Goal: Task Accomplishment & Management: Manage account settings

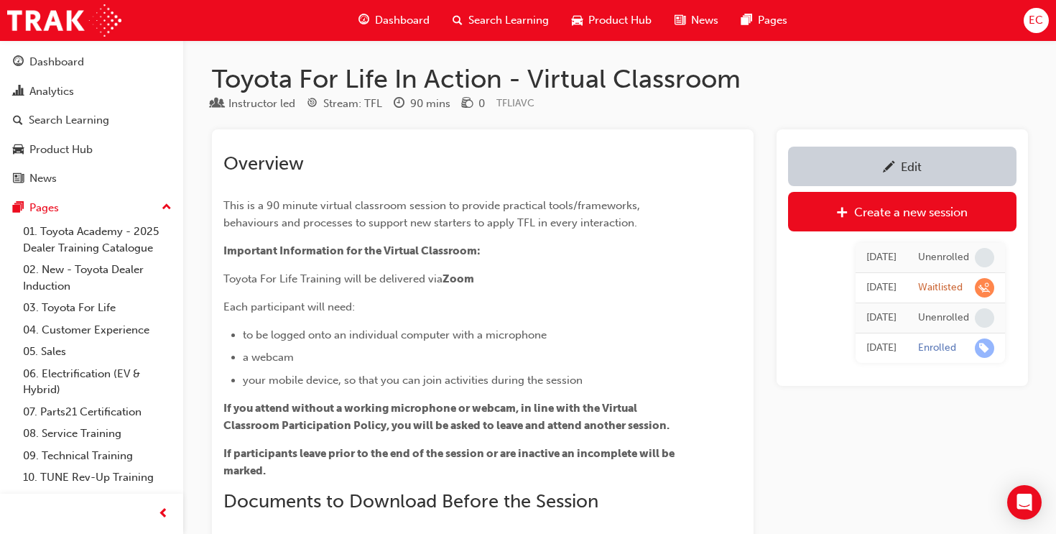
scroll to position [1086, 0]
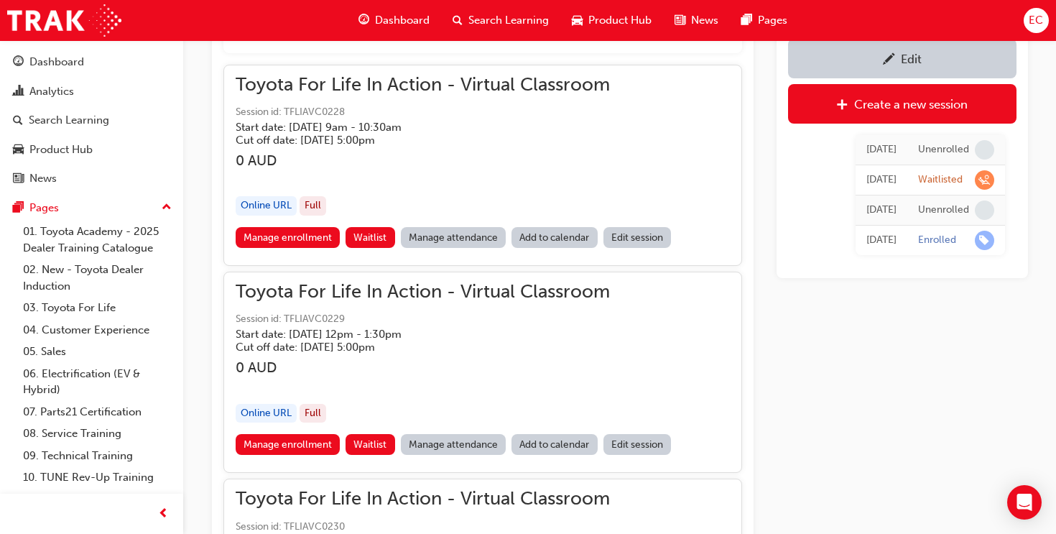
scroll to position [1077, 0]
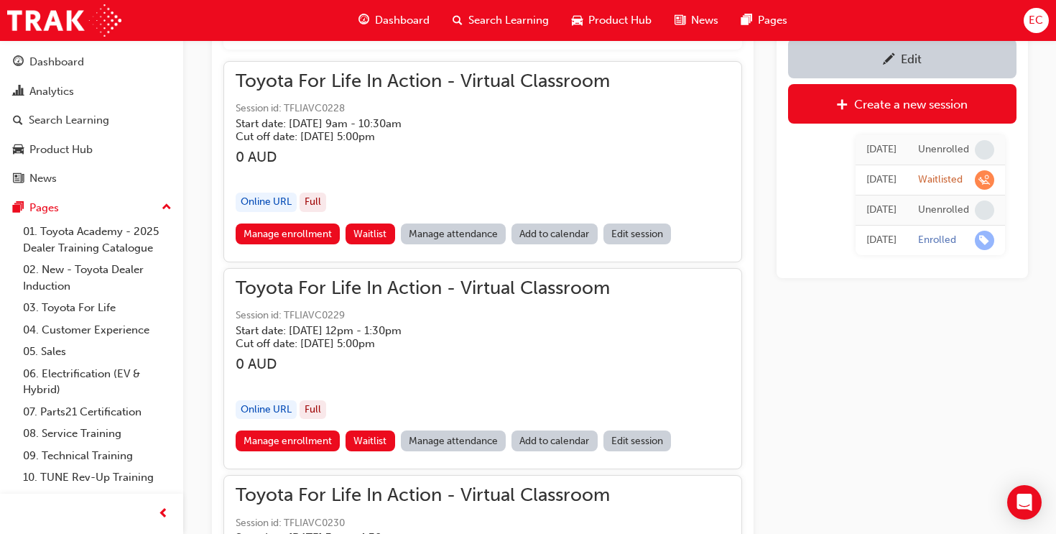
click at [462, 233] on link "Manage attendance" at bounding box center [454, 233] width 106 height 21
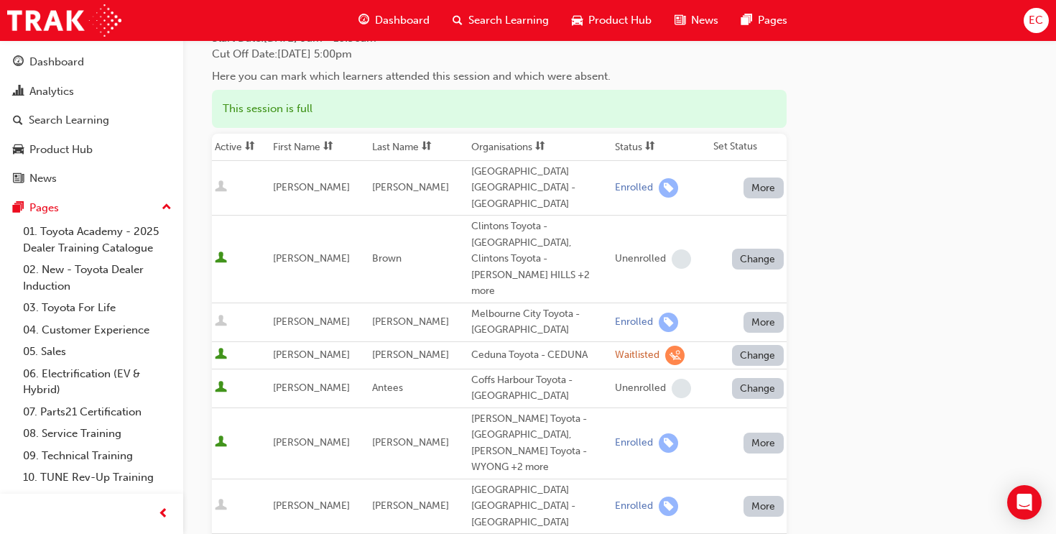
scroll to position [127, 0]
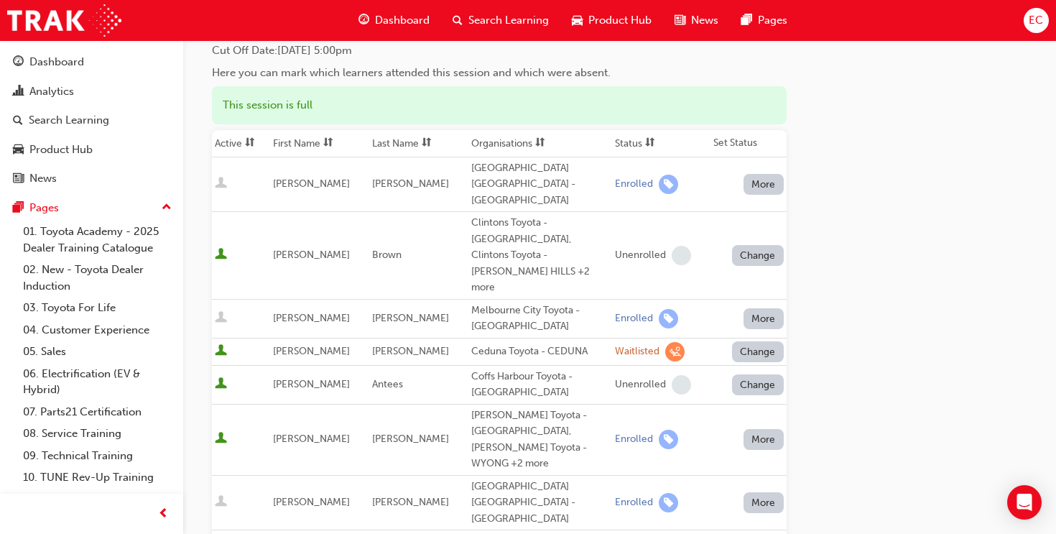
click at [291, 139] on th "First Name" at bounding box center [319, 143] width 99 height 27
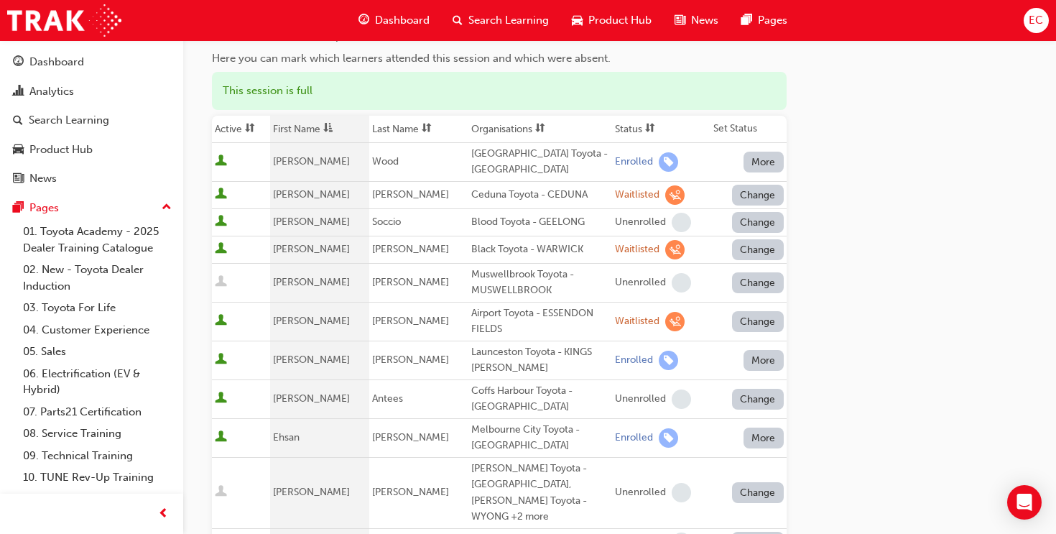
scroll to position [0, 0]
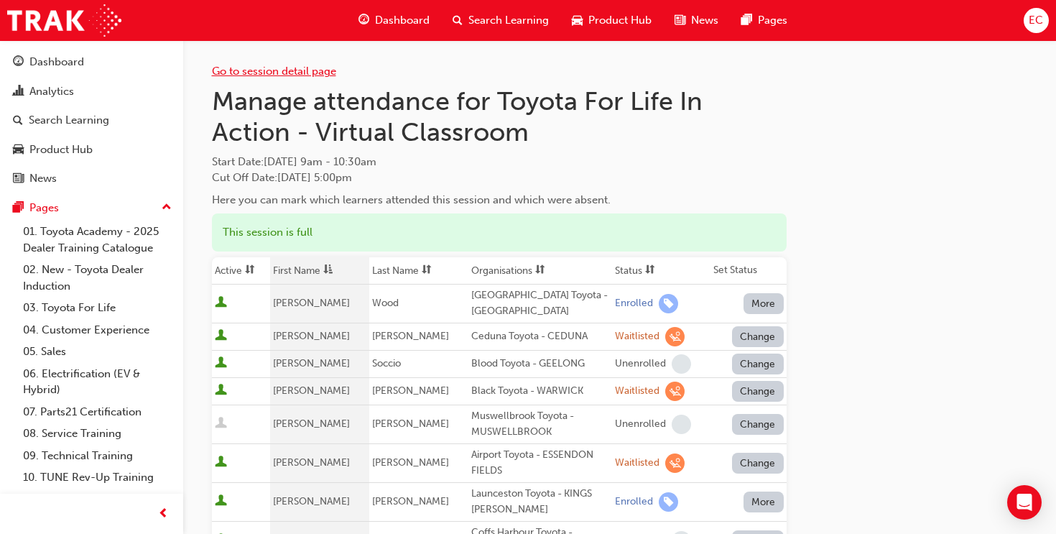
click at [281, 70] on link "Go to session detail page" at bounding box center [274, 71] width 124 height 13
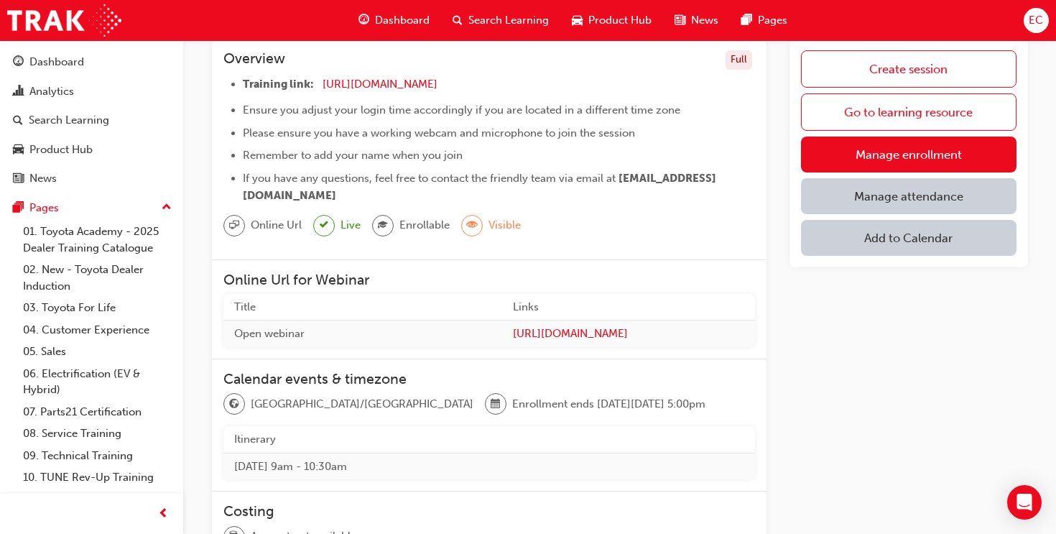
scroll to position [143, 0]
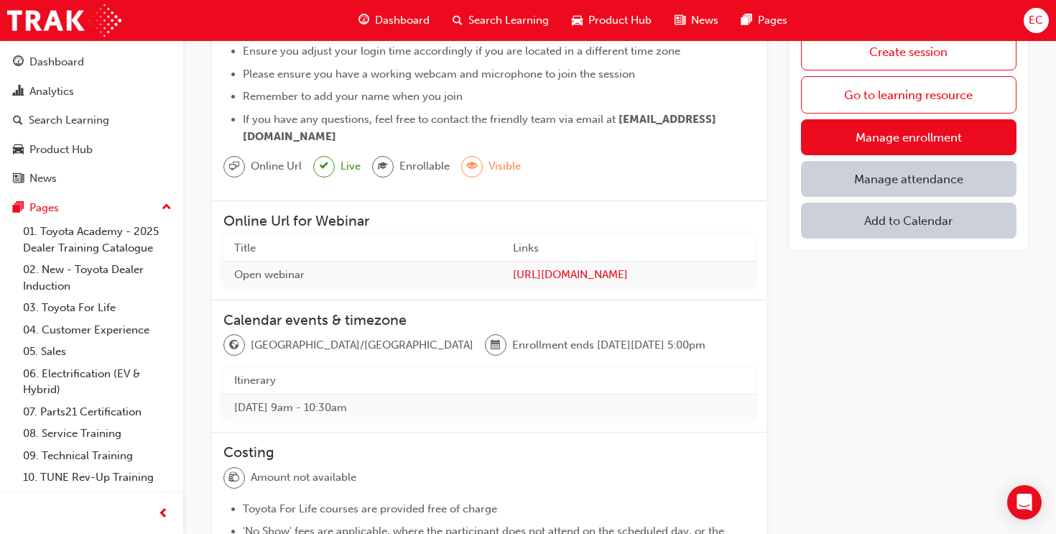
click at [894, 179] on link "Manage attendance" at bounding box center [908, 179] width 215 height 36
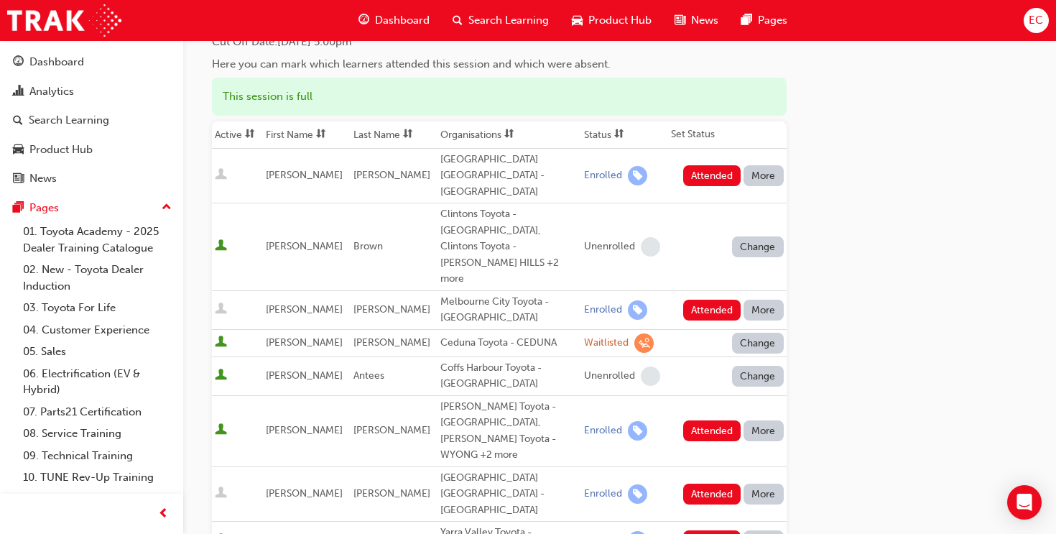
scroll to position [115, 0]
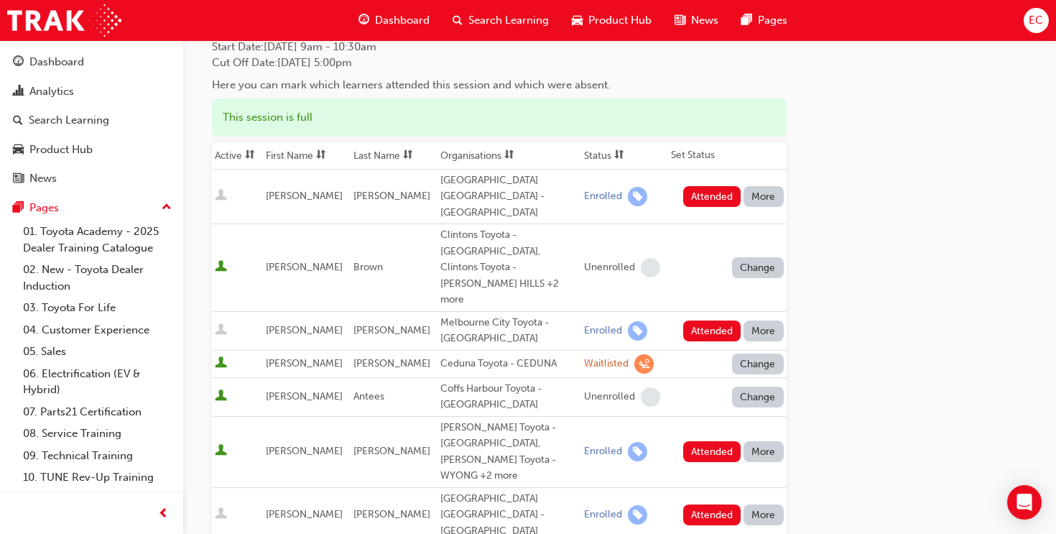
click at [310, 150] on th "First Name" at bounding box center [306, 155] width 87 height 27
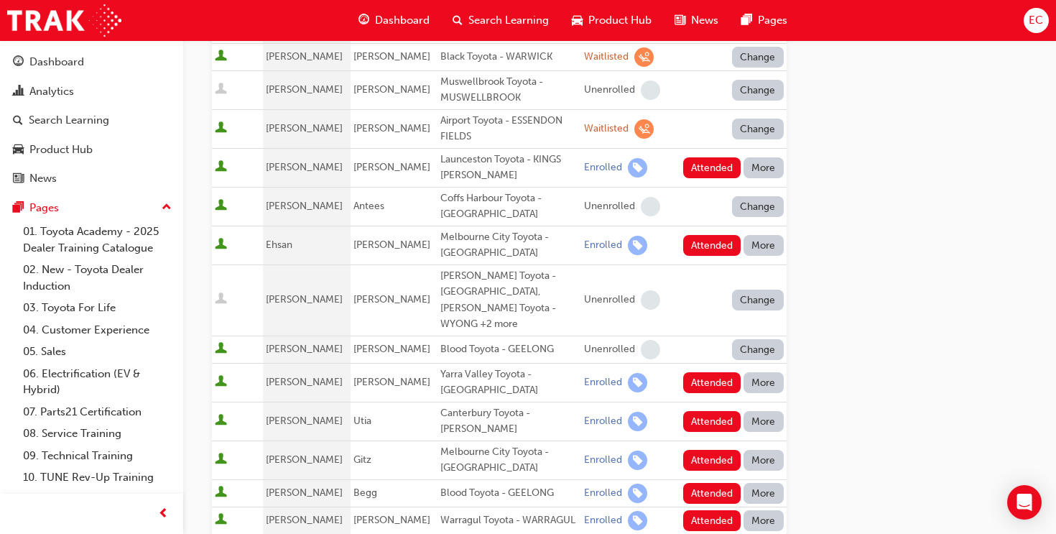
scroll to position [332, 0]
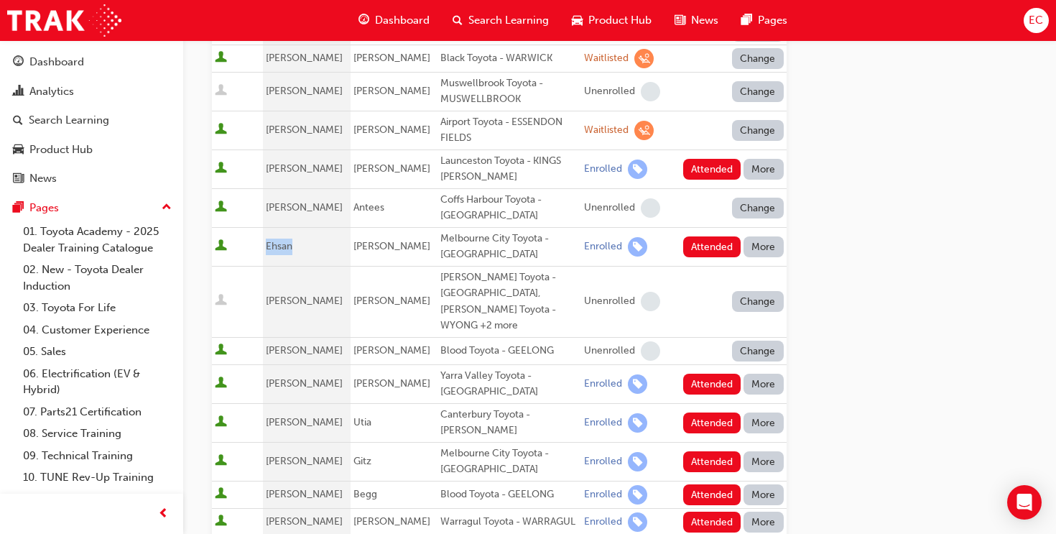
drag, startPoint x: 271, startPoint y: 248, endPoint x: 303, endPoint y: 248, distance: 31.6
click at [303, 248] on td "Ehsan" at bounding box center [306, 246] width 87 height 39
copy span "Ehsan"
drag, startPoint x: 349, startPoint y: 247, endPoint x: 379, endPoint y: 247, distance: 30.2
click at [380, 247] on span "Rezaee" at bounding box center [391, 246] width 77 height 12
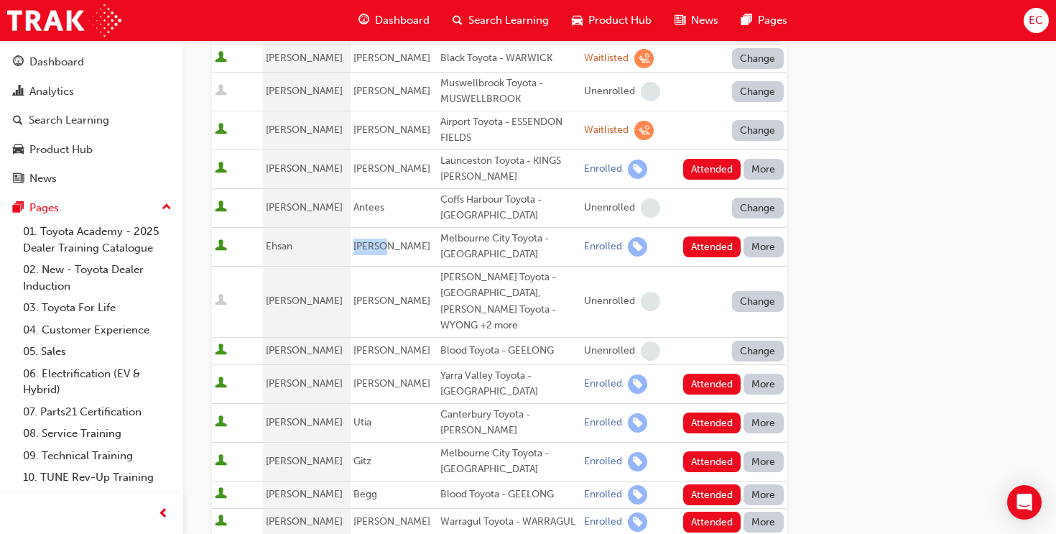
copy span "Rezaee"
drag, startPoint x: 428, startPoint y: 236, endPoint x: 530, endPoint y: 236, distance: 102.0
click at [530, 236] on div "Melbourne City Toyota - CAMBERWELL" at bounding box center [509, 246] width 138 height 32
copy div "Melbourne City Toyota"
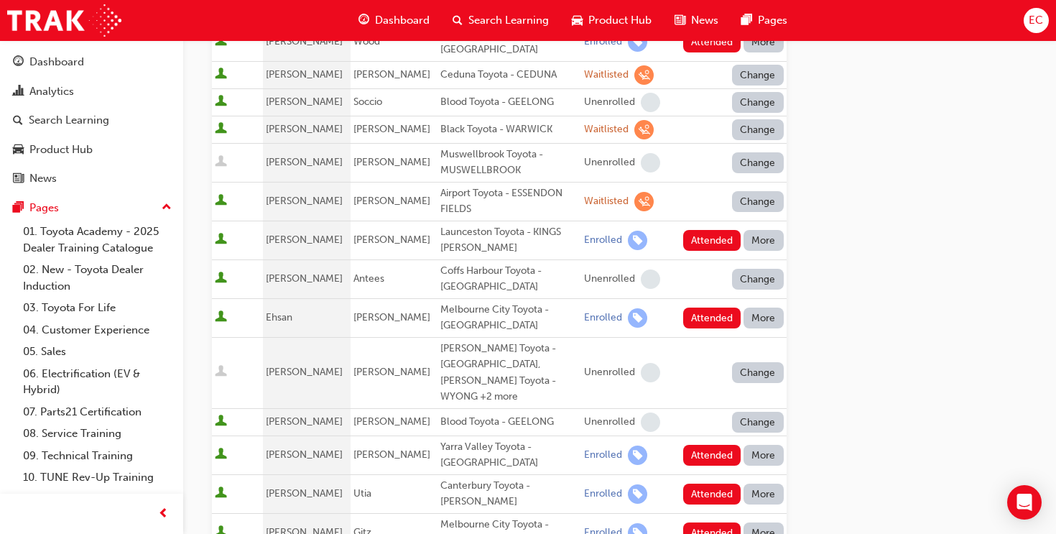
scroll to position [256, 0]
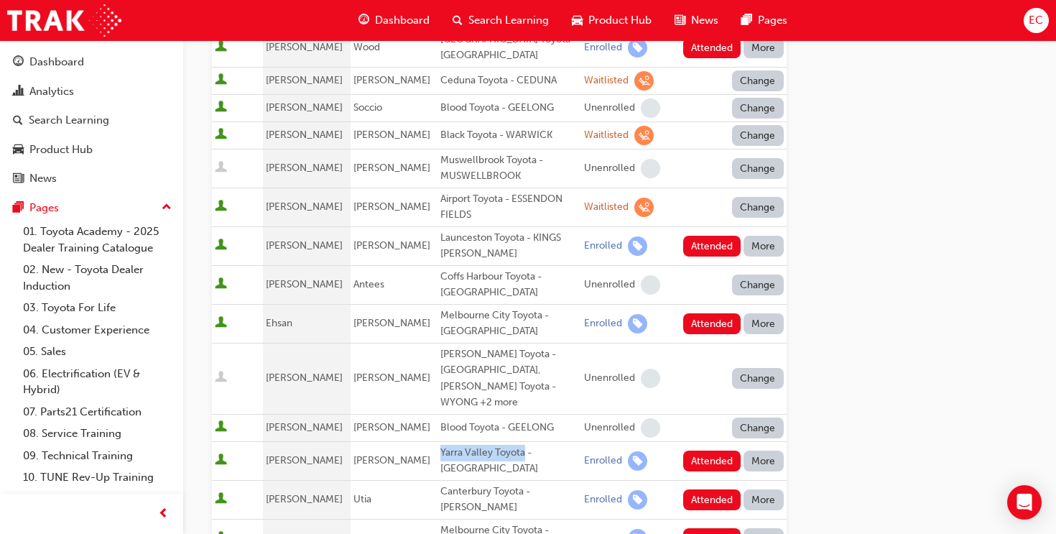
drag, startPoint x: 428, startPoint y: 436, endPoint x: 511, endPoint y: 437, distance: 82.6
click at [511, 444] on div "Yarra Valley Toyota - LILYDALE" at bounding box center [509, 460] width 138 height 32
copy div "Yarra Valley Toyota"
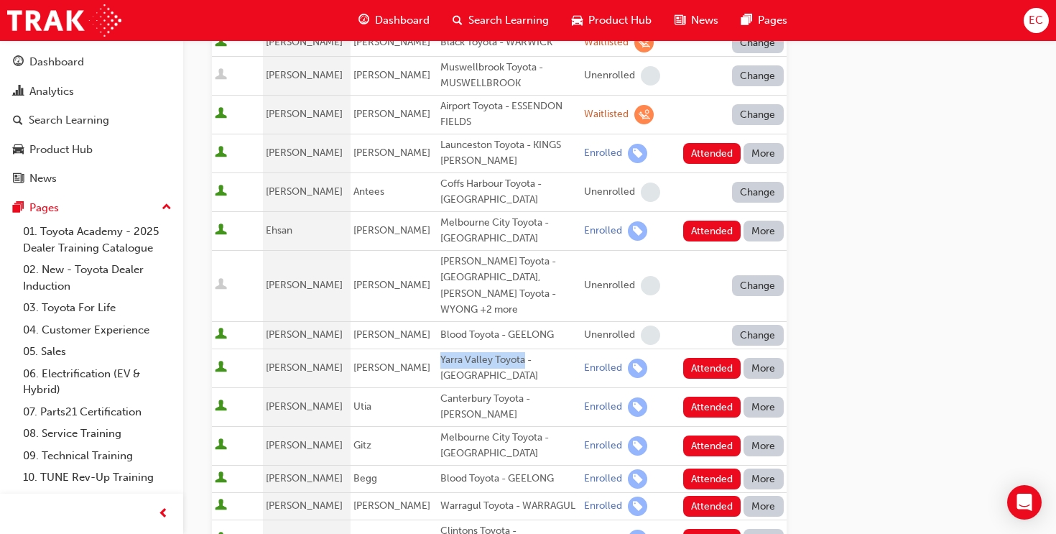
scroll to position [420, 0]
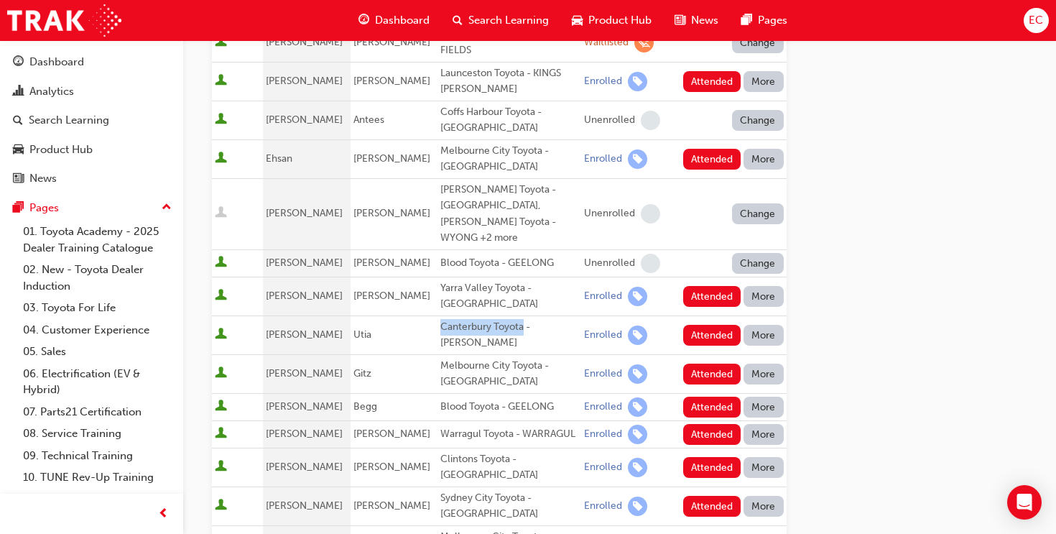
drag, startPoint x: 429, startPoint y: 297, endPoint x: 508, endPoint y: 299, distance: 79.7
click at [508, 319] on div "Canterbury Toyota - BELMORE" at bounding box center [509, 335] width 138 height 32
copy div "Canterbury Toyota"
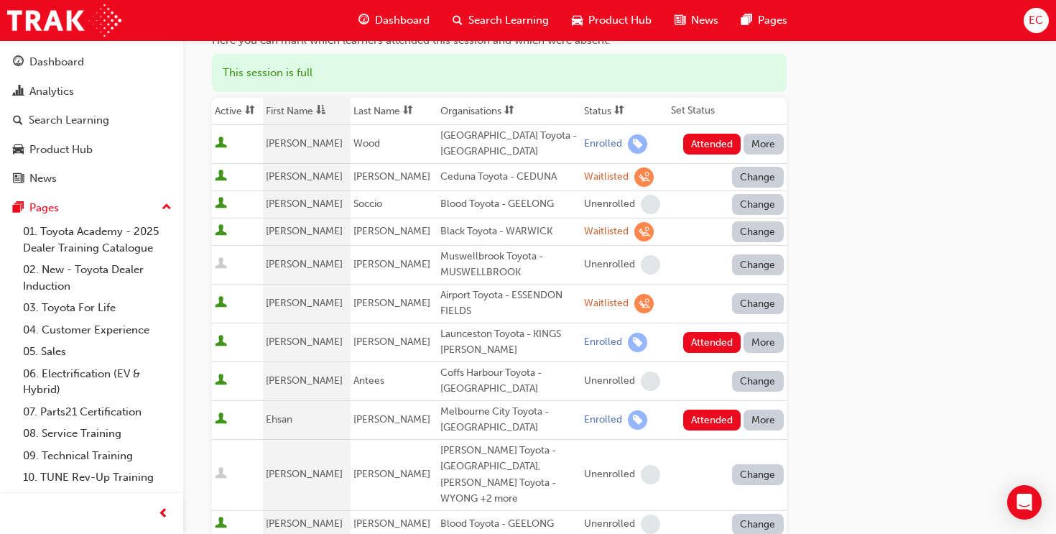
scroll to position [152, 0]
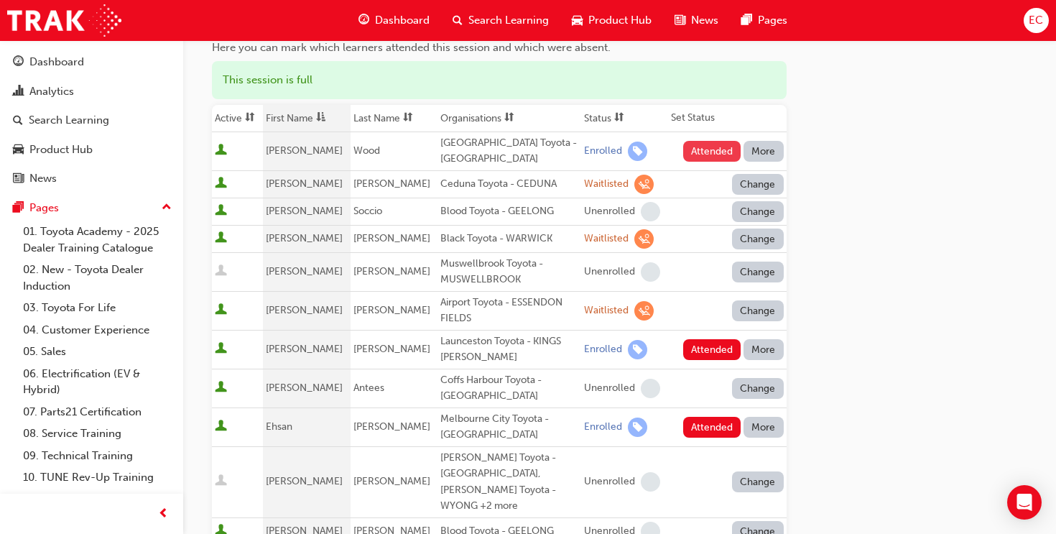
click at [717, 157] on button "Attended" at bounding box center [712, 151] width 58 height 21
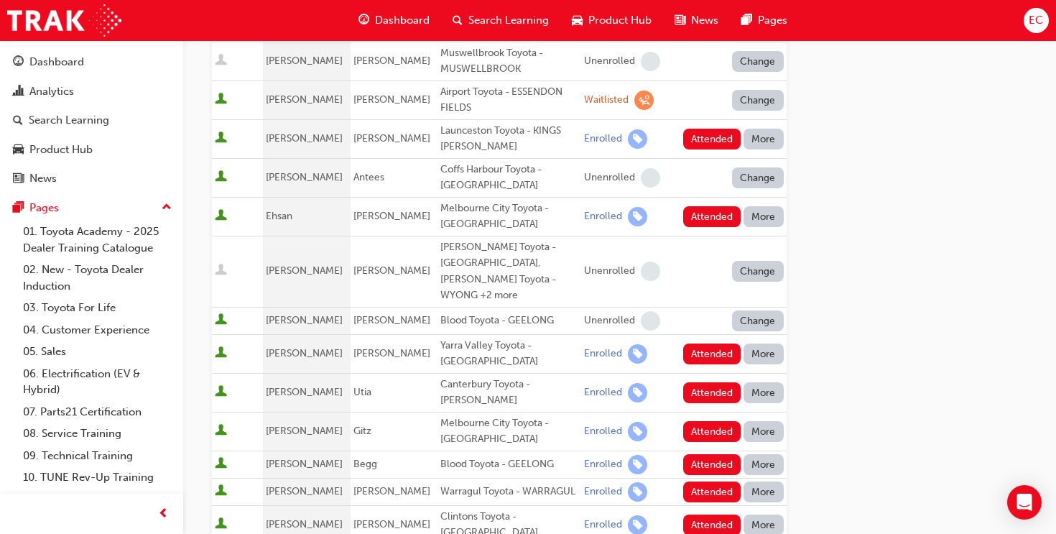
scroll to position [364, 0]
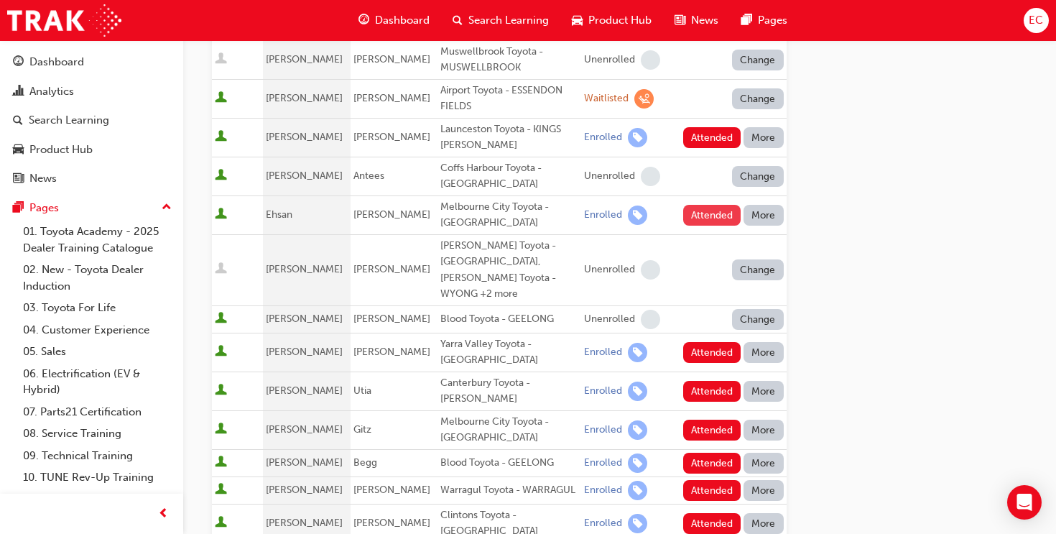
click at [709, 217] on button "Attended" at bounding box center [712, 215] width 58 height 21
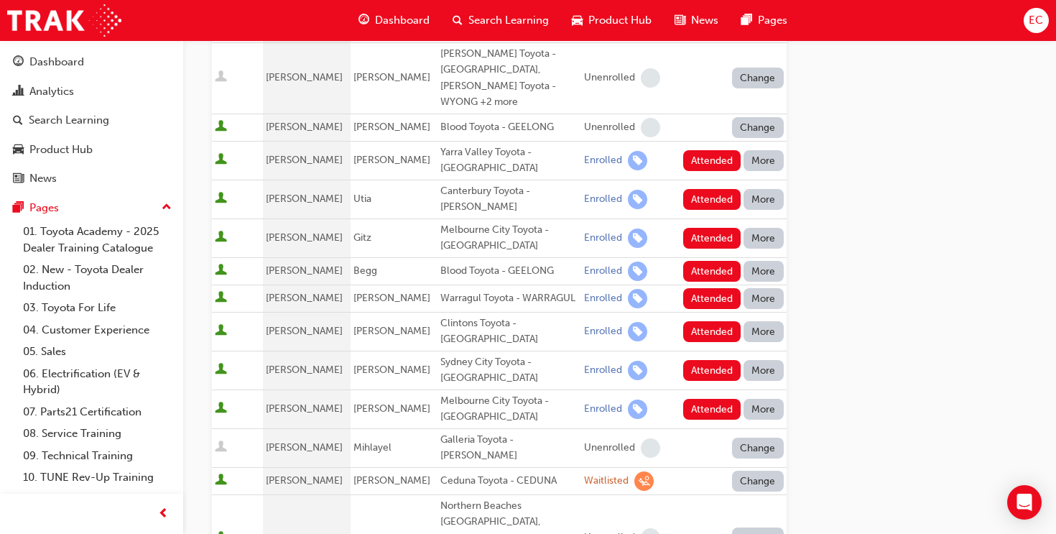
scroll to position [562, 0]
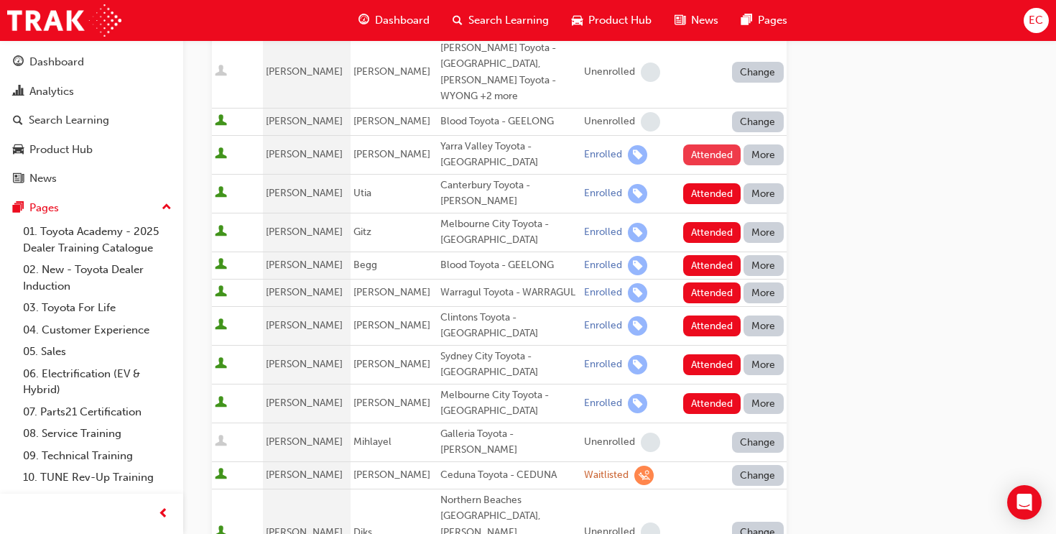
click at [700, 144] on button "Attended" at bounding box center [712, 154] width 58 height 21
click at [704, 183] on button "Attended" at bounding box center [712, 193] width 58 height 21
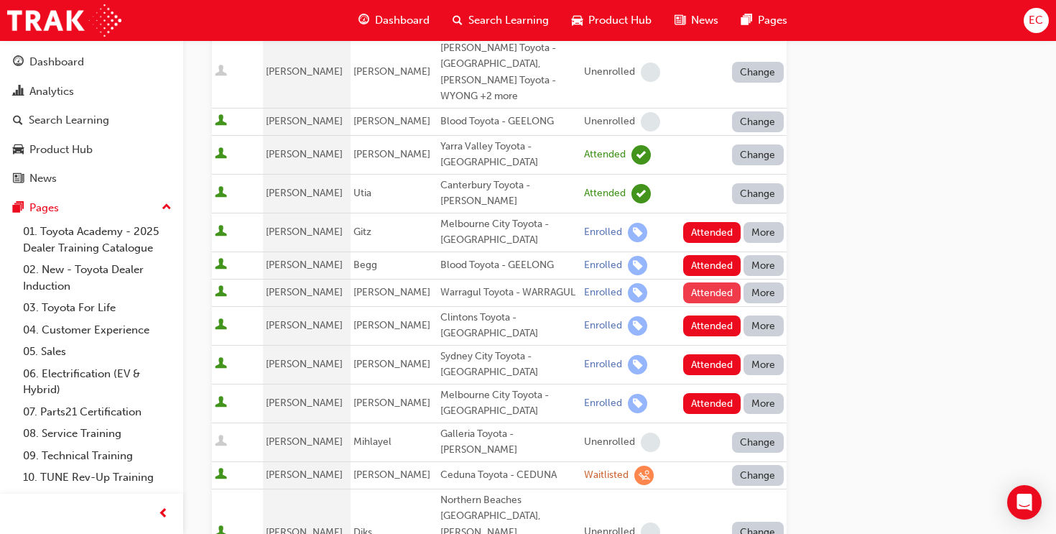
click at [699, 282] on button "Attended" at bounding box center [712, 292] width 58 height 21
click at [690, 315] on button "Attended" at bounding box center [712, 325] width 58 height 21
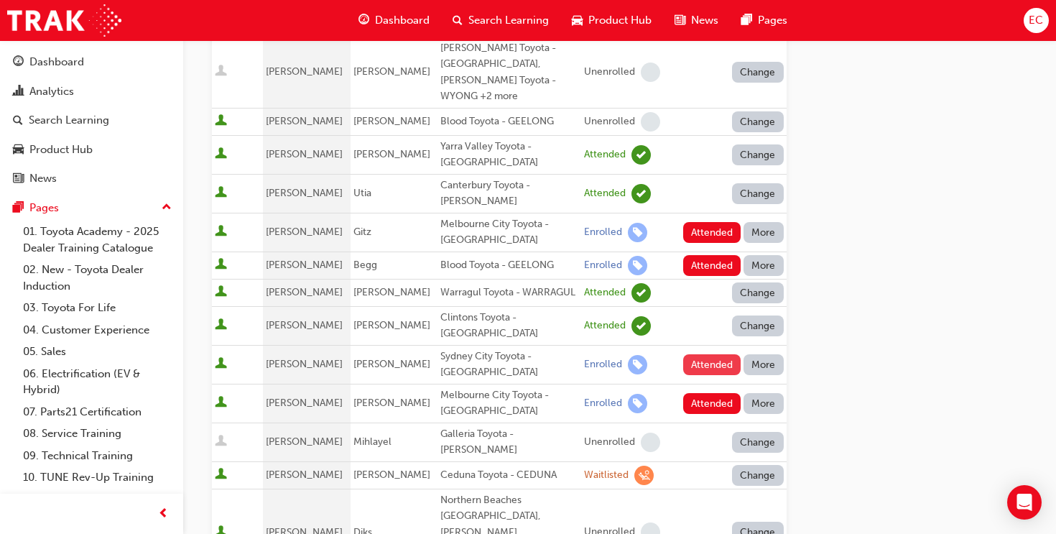
click at [704, 354] on button "Attended" at bounding box center [712, 364] width 58 height 21
click at [704, 393] on button "Attended" at bounding box center [712, 403] width 58 height 21
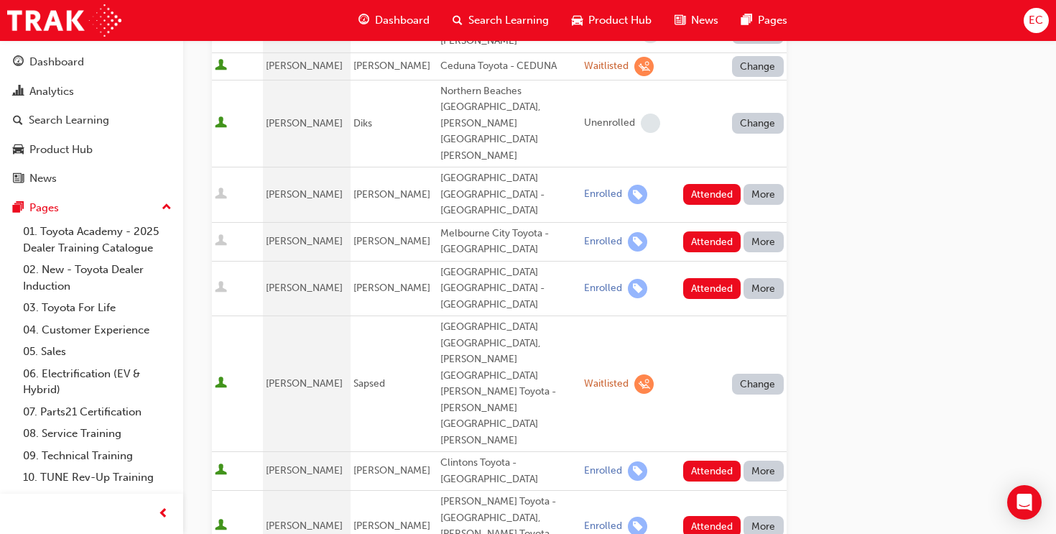
scroll to position [898, 0]
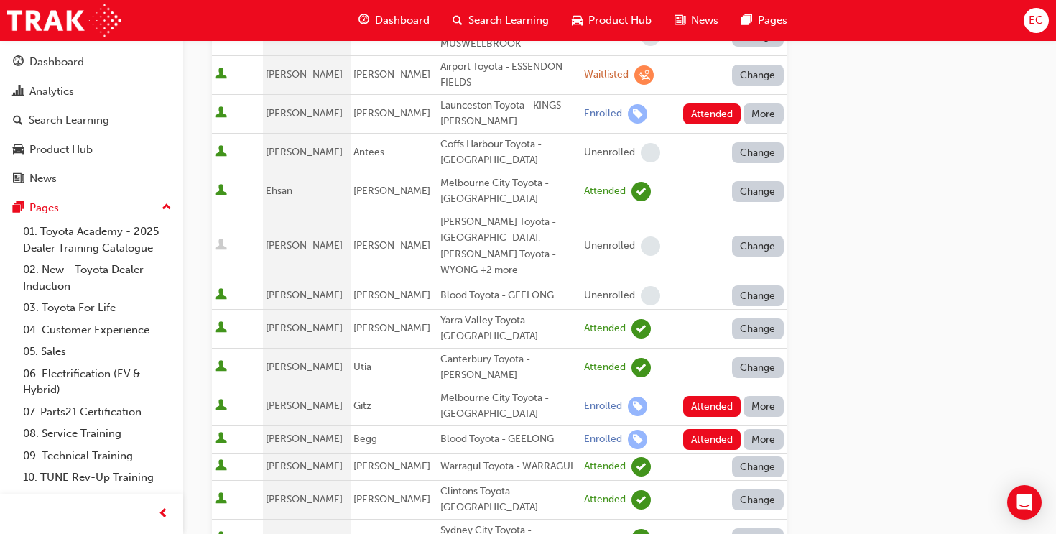
scroll to position [389, 0]
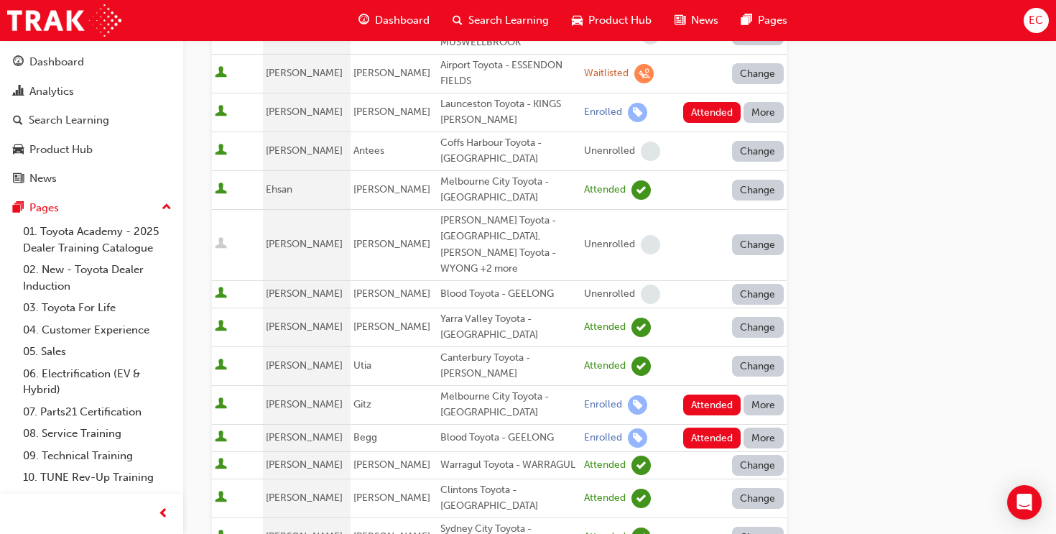
click at [755, 116] on button "More" at bounding box center [763, 112] width 40 height 21
click at [758, 113] on button "More" at bounding box center [763, 112] width 40 height 21
click at [760, 146] on div "Absent" at bounding box center [762, 145] width 75 height 17
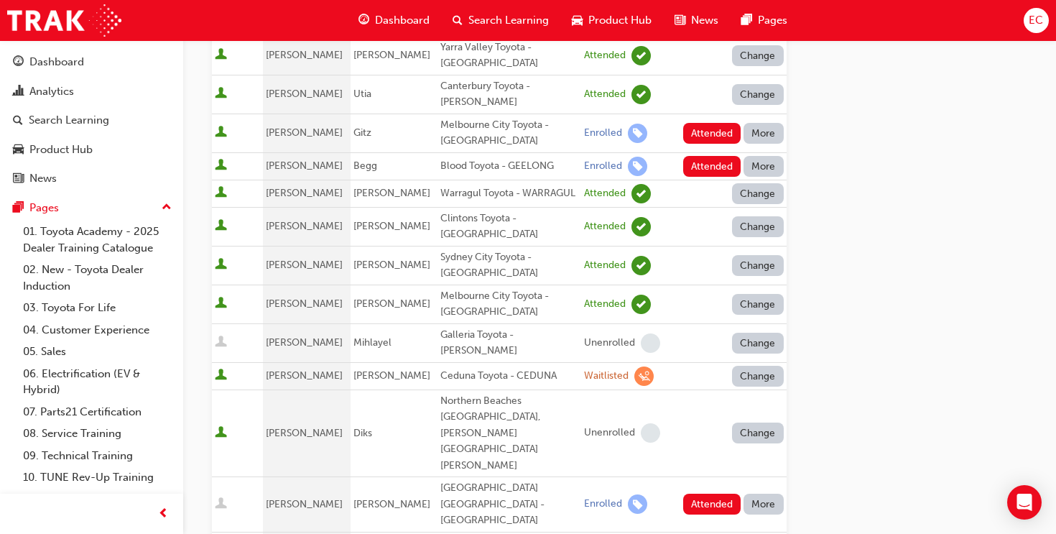
scroll to position [674, 0]
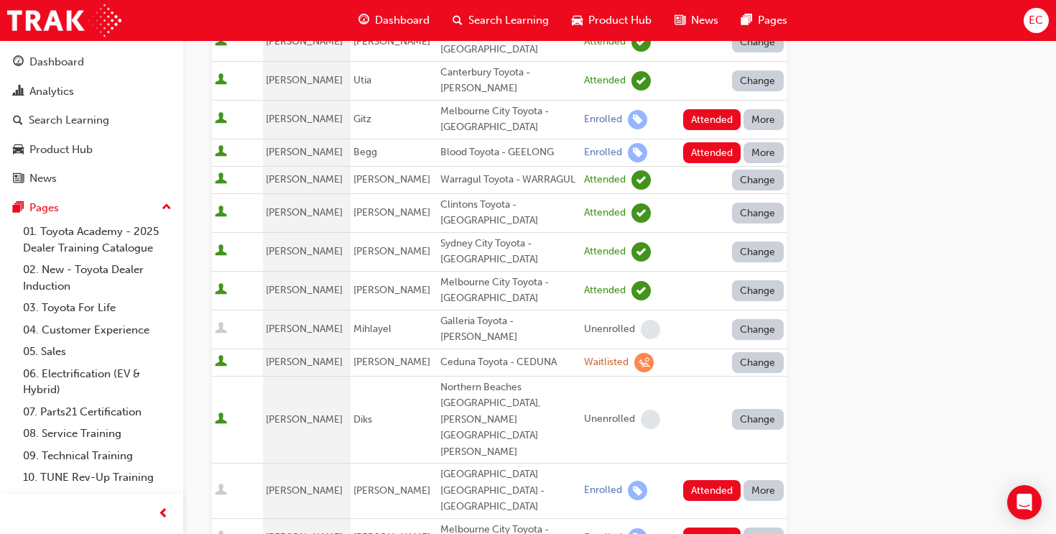
click at [758, 109] on button "More" at bounding box center [763, 119] width 40 height 21
click at [765, 128] on div "Absent" at bounding box center [762, 124] width 75 height 17
click at [767, 142] on button "More" at bounding box center [763, 152] width 40 height 21
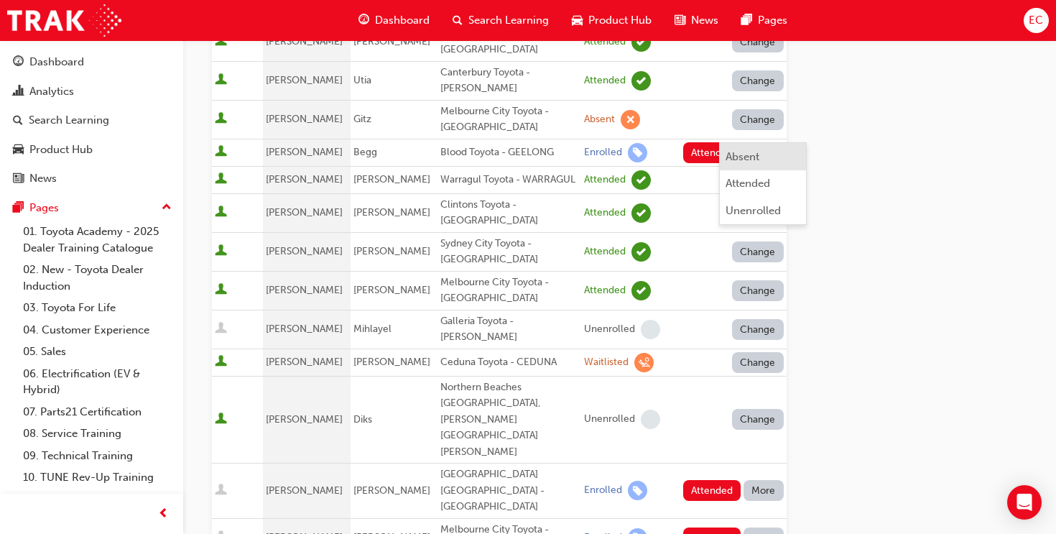
click at [776, 149] on div "Absent" at bounding box center [762, 157] width 75 height 17
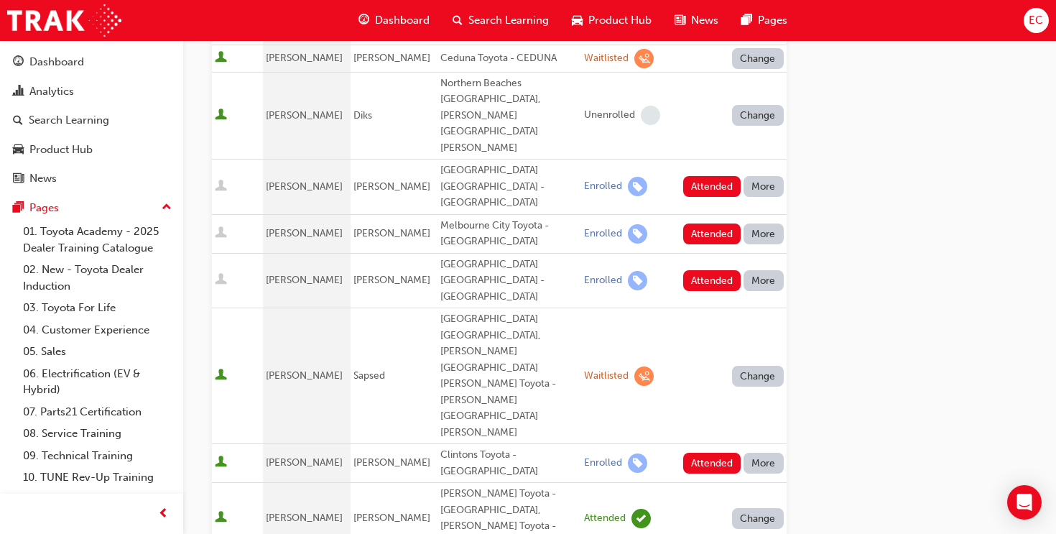
scroll to position [976, 0]
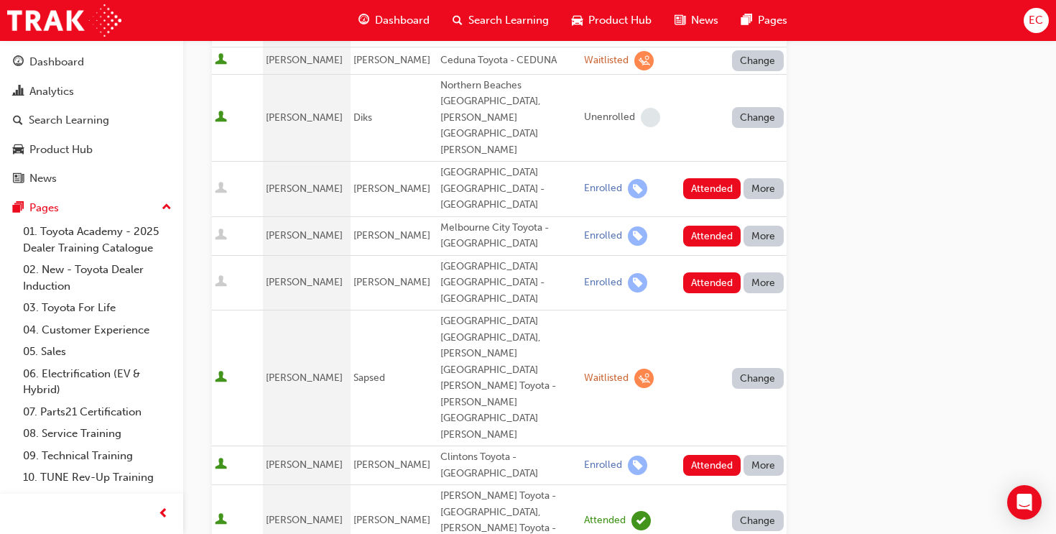
click at [768, 178] on button "More" at bounding box center [763, 188] width 40 height 21
click at [768, 144] on div "Absent" at bounding box center [762, 140] width 75 height 17
click at [768, 225] on button "More" at bounding box center [763, 235] width 40 height 21
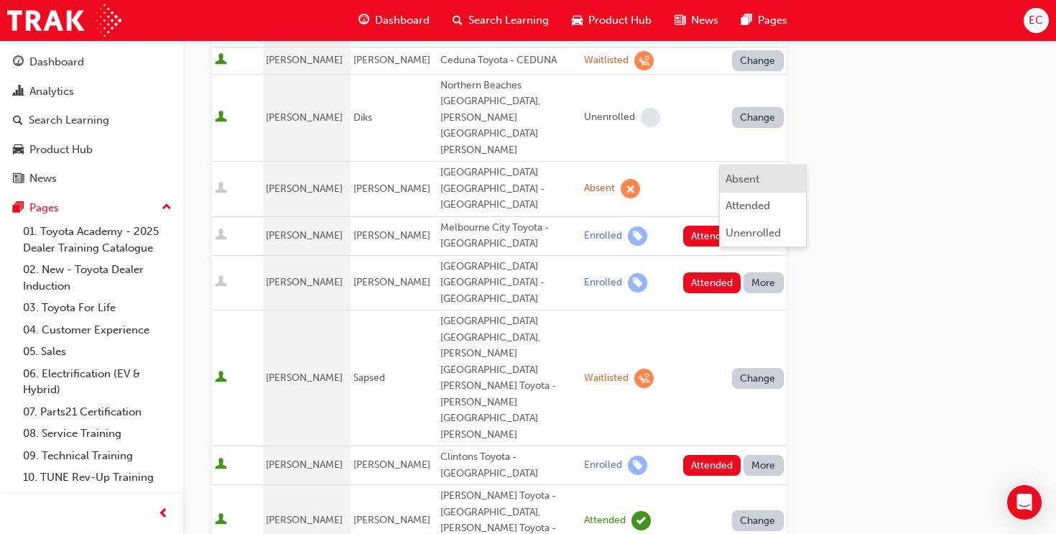
click at [776, 177] on div "Absent" at bounding box center [762, 179] width 75 height 17
click at [768, 272] on button "More" at bounding box center [763, 282] width 40 height 21
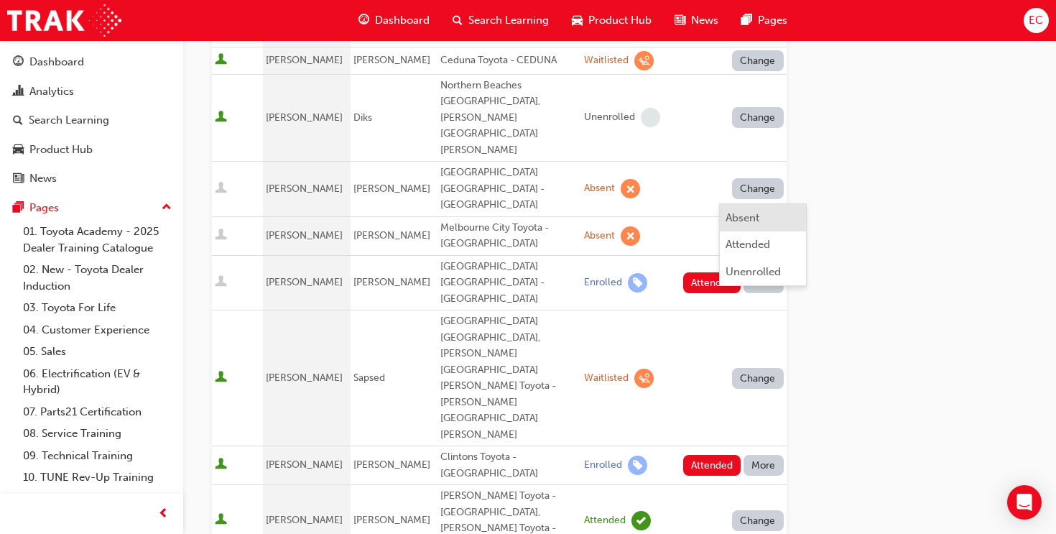
click at [771, 218] on div "Absent" at bounding box center [762, 218] width 75 height 17
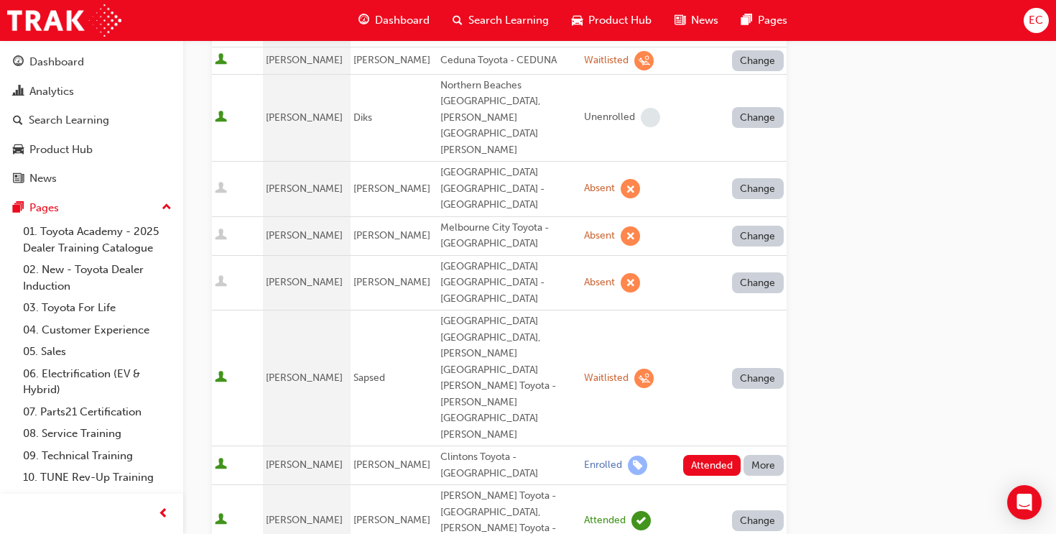
click at [770, 455] on button "More" at bounding box center [763, 465] width 40 height 21
click at [894, 287] on div "Go to session detail page Manage attendance for Toyota For Life In Action - Vir…" at bounding box center [620, 0] width 816 height 1873
click at [771, 455] on button "More" at bounding box center [763, 465] width 40 height 21
click at [774, 306] on div "Absent" at bounding box center [762, 312] width 75 height 17
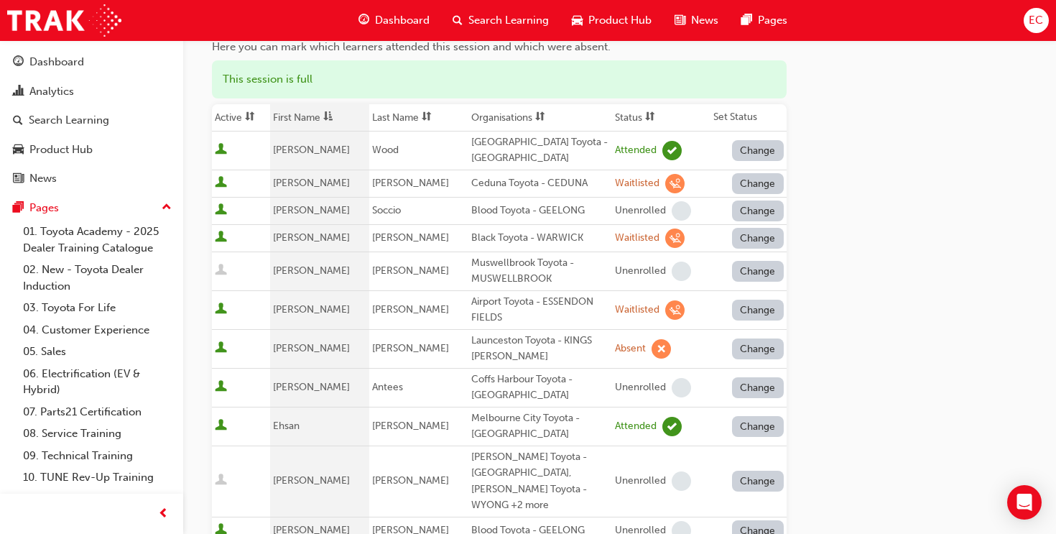
scroll to position [122, 0]
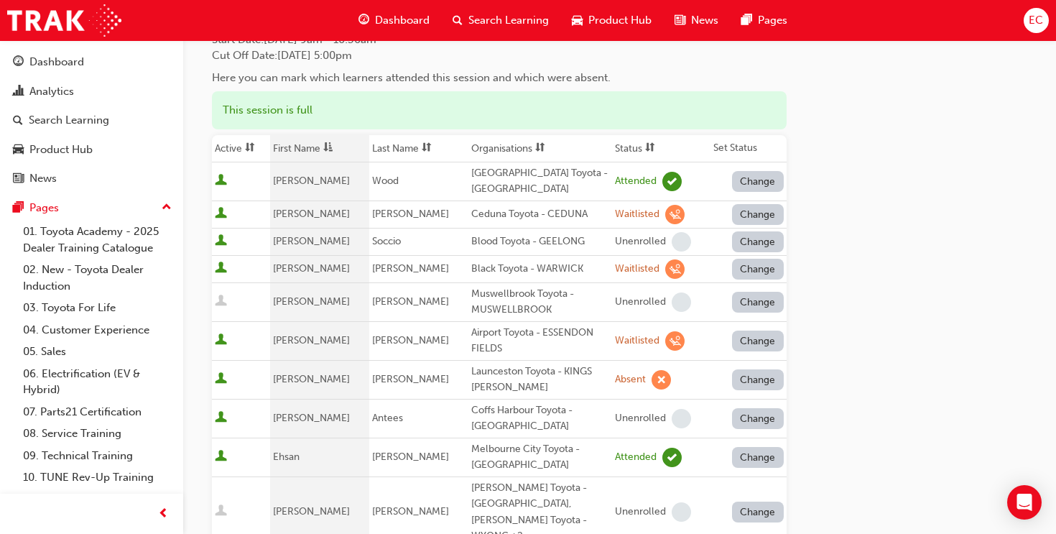
click at [622, 142] on th "Status" at bounding box center [661, 148] width 98 height 27
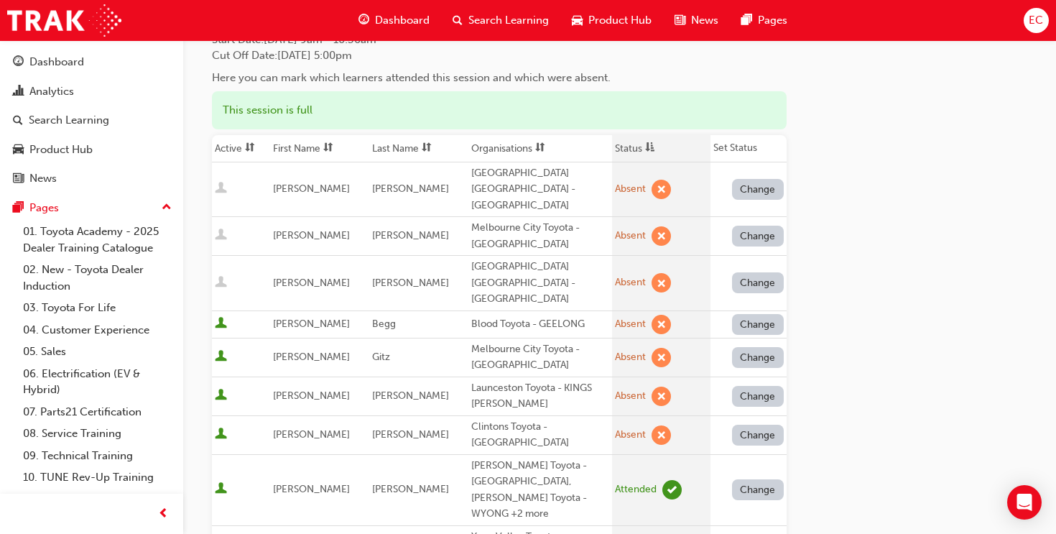
click at [622, 142] on th "Status" at bounding box center [661, 148] width 98 height 27
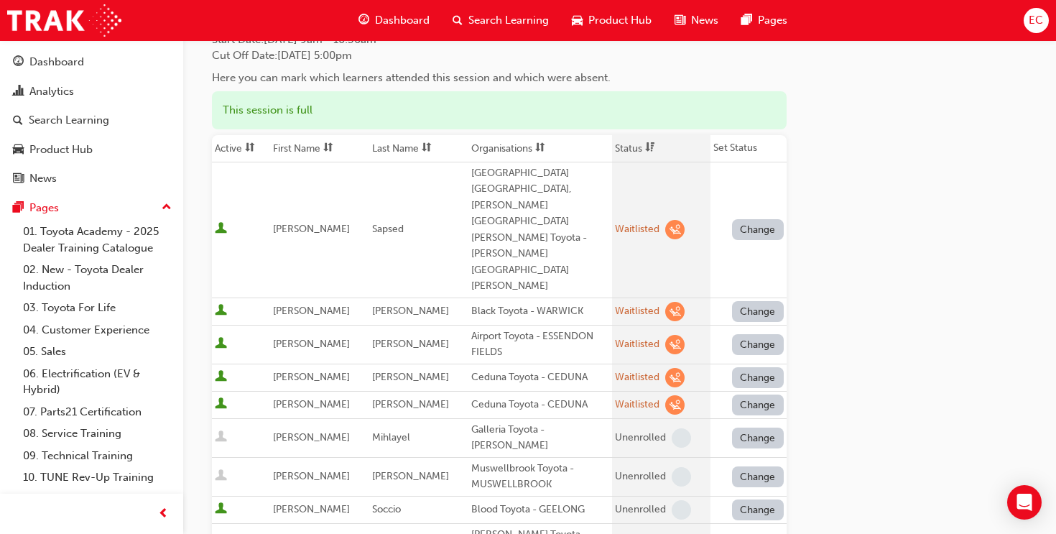
click at [622, 142] on th "Status" at bounding box center [661, 148] width 98 height 27
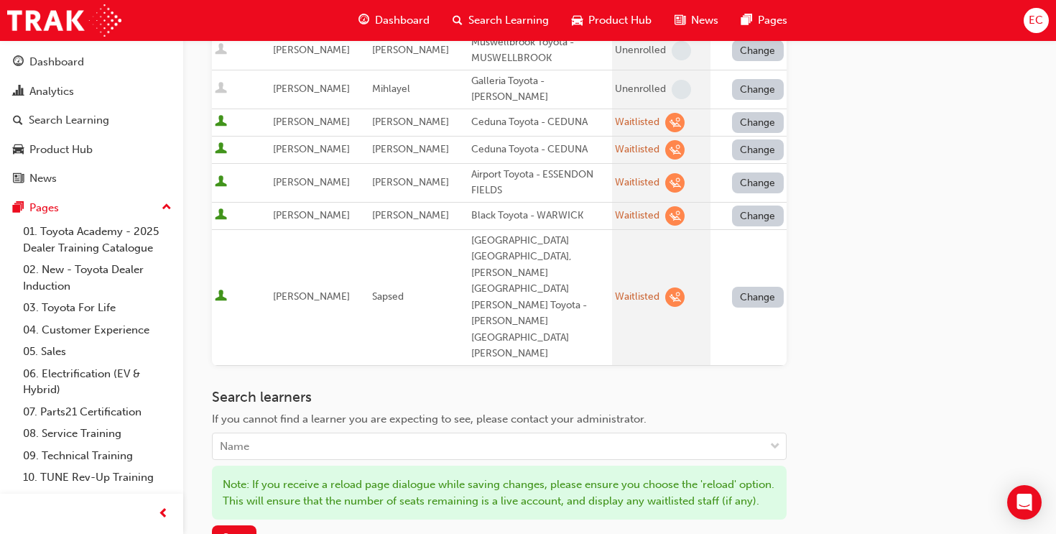
scroll to position [1258, 0]
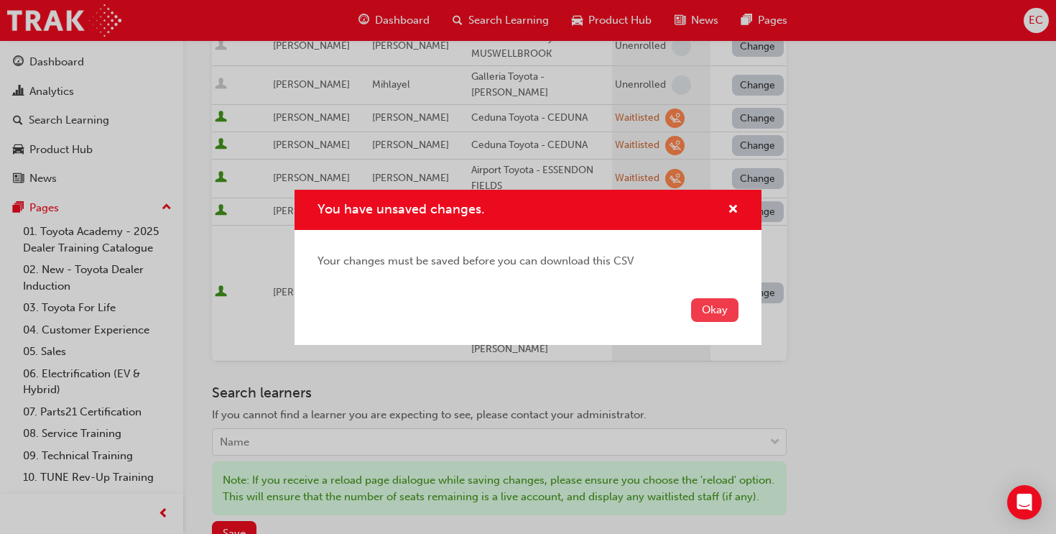
click at [712, 312] on button "Okay" at bounding box center [714, 310] width 47 height 24
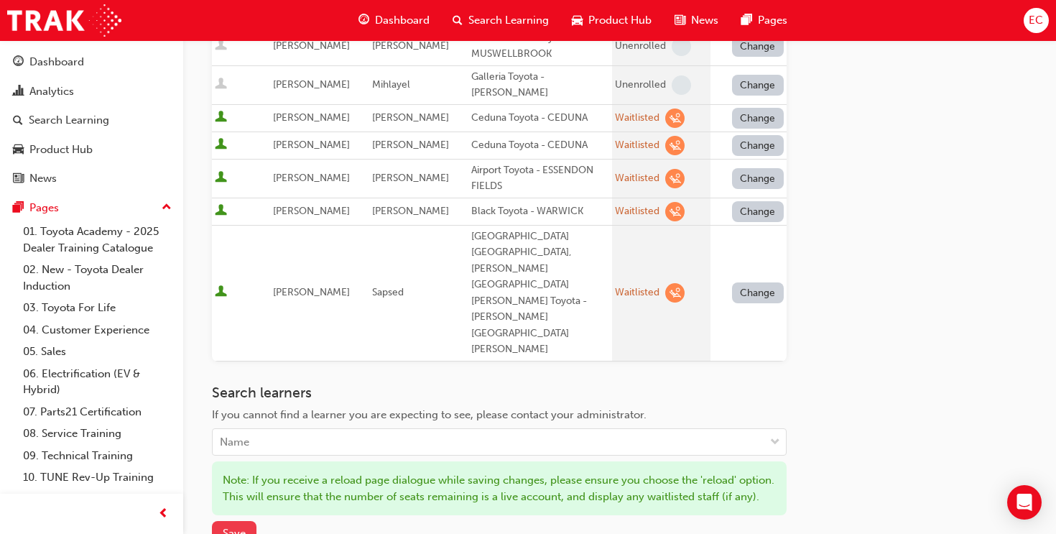
click at [238, 526] on span "Save" at bounding box center [234, 532] width 23 height 13
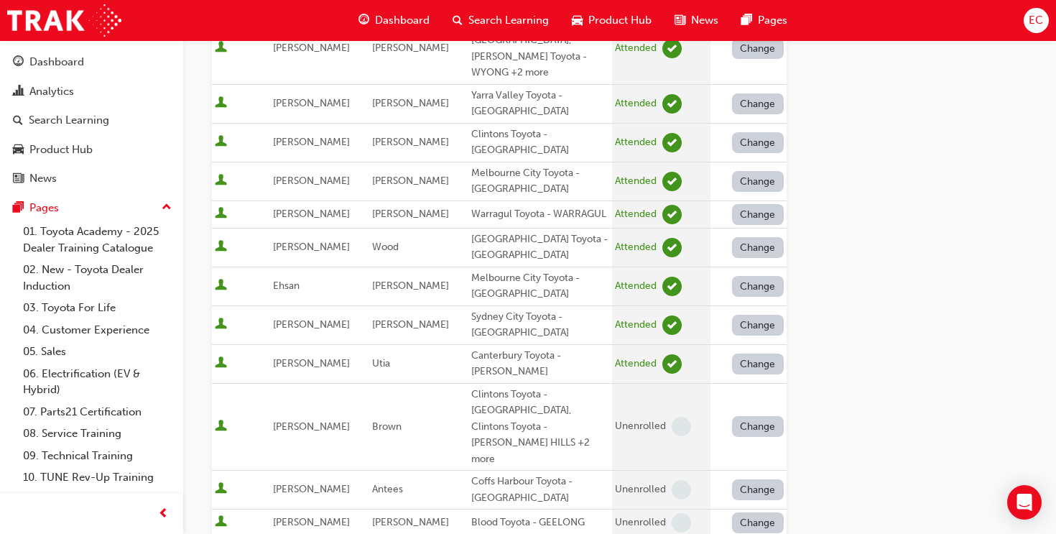
scroll to position [0, 0]
